Goal: Information Seeking & Learning: Learn about a topic

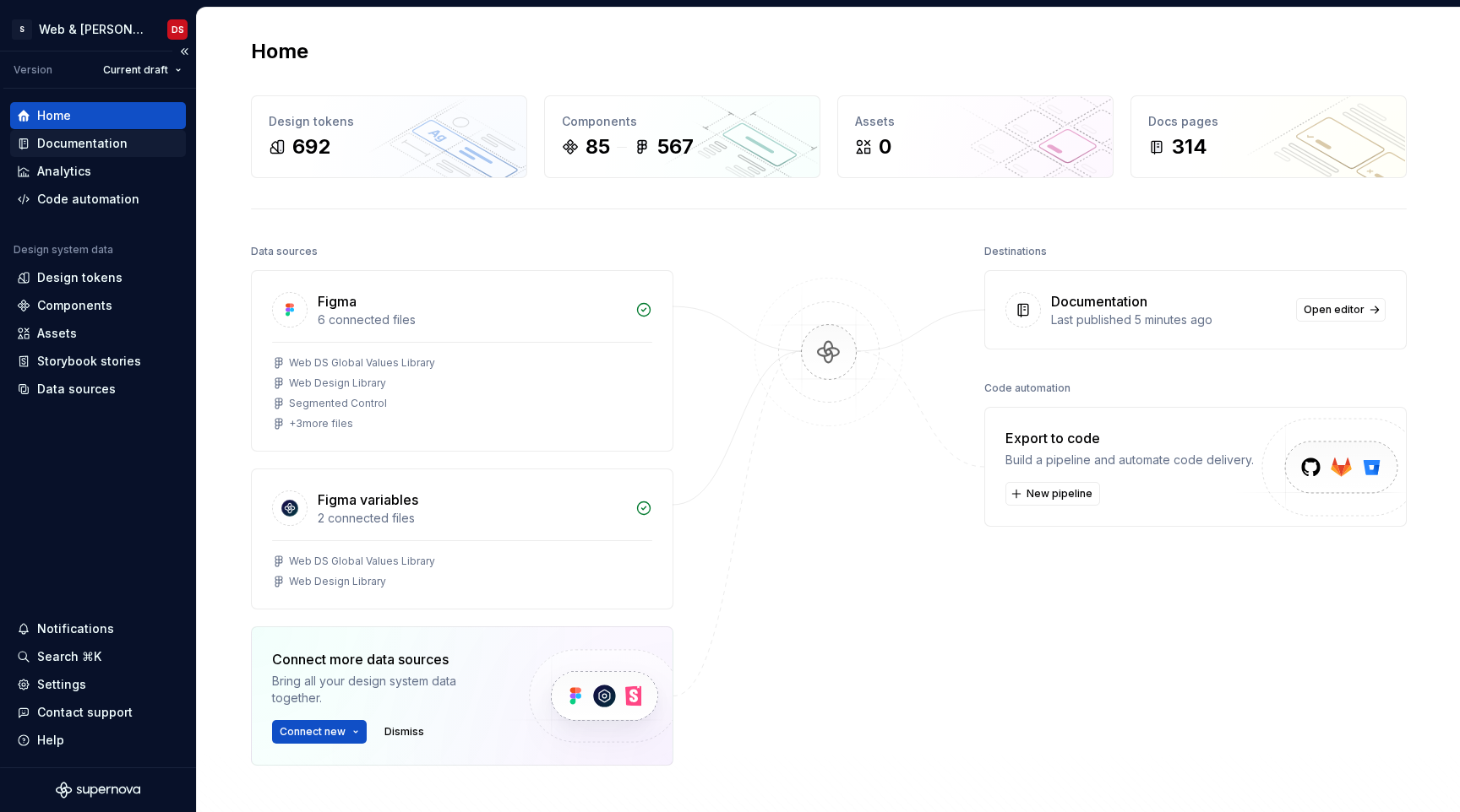
click at [99, 138] on div "Documentation" at bounding box center [81, 144] width 90 height 17
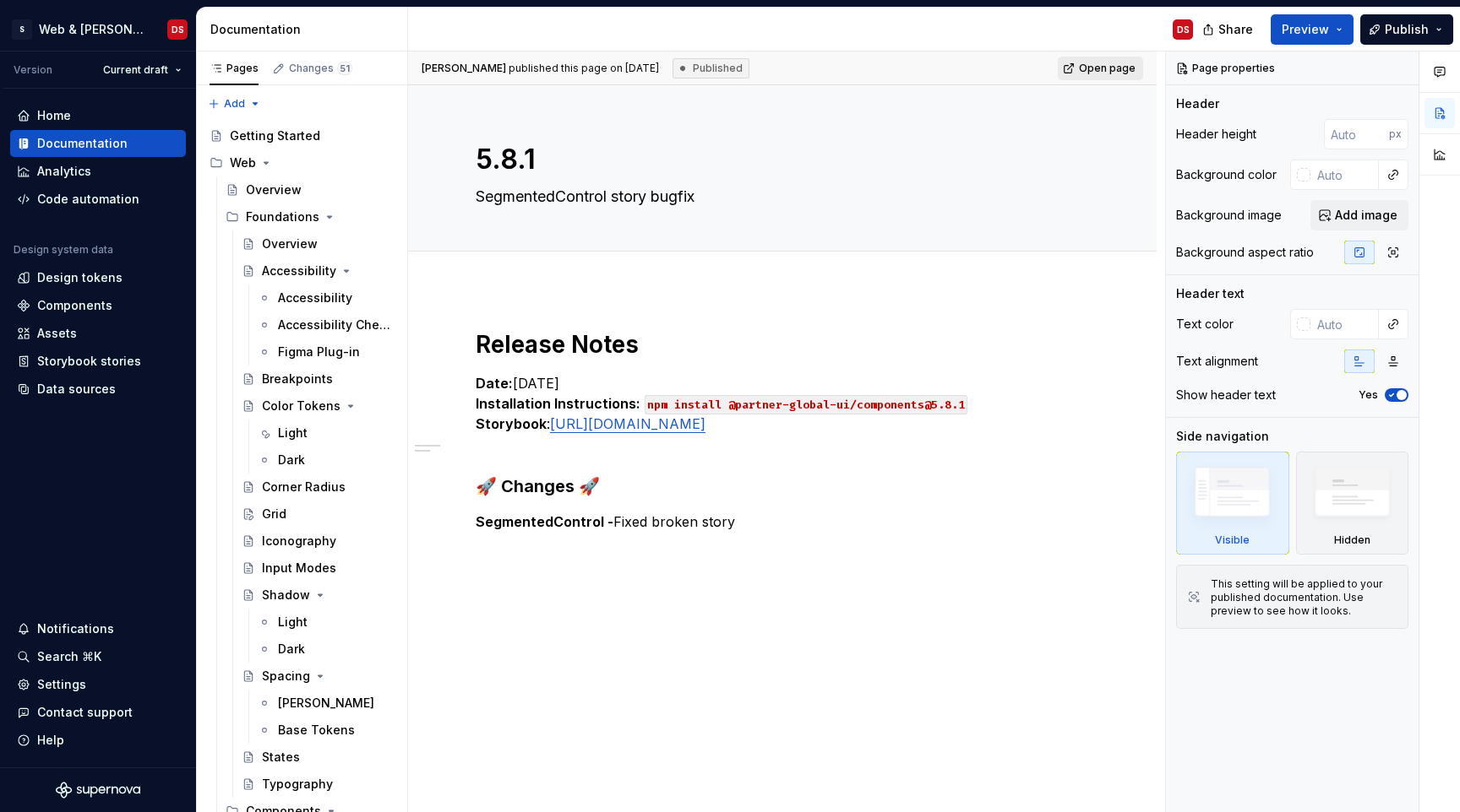
click at [1097, 69] on span "Open page" at bounding box center [1107, 68] width 57 height 13
type textarea "*"
